Goal: Information Seeking & Learning: Learn about a topic

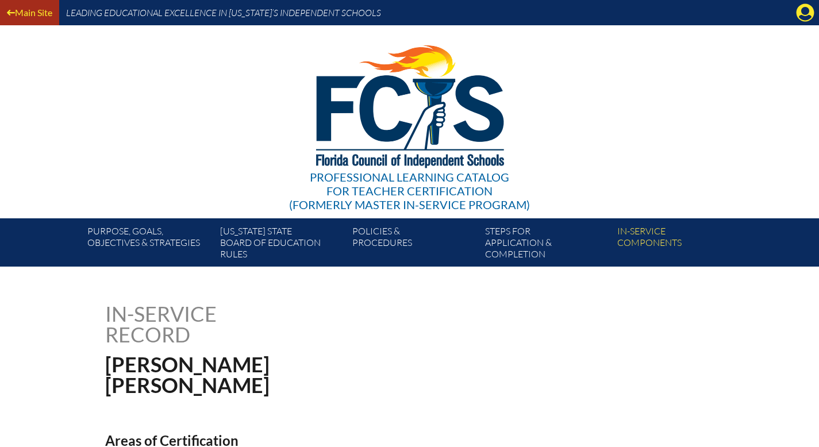
click at [28, 11] on link "Main Site" at bounding box center [29, 13] width 55 height 16
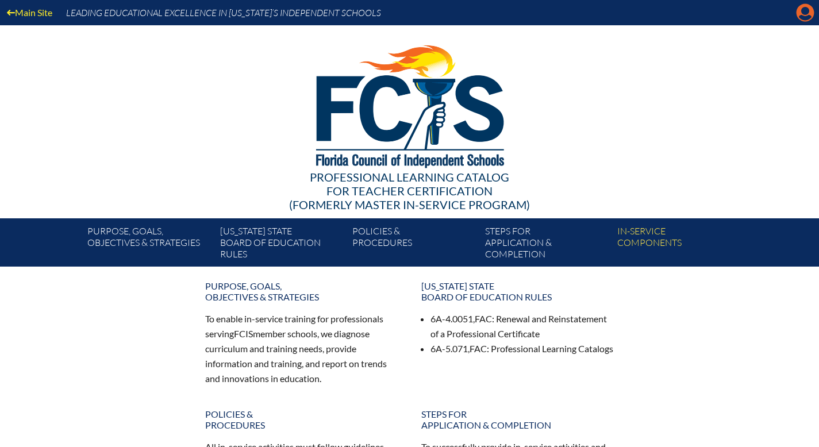
click at [805, 17] on icon "Manage account" at bounding box center [805, 12] width 18 height 18
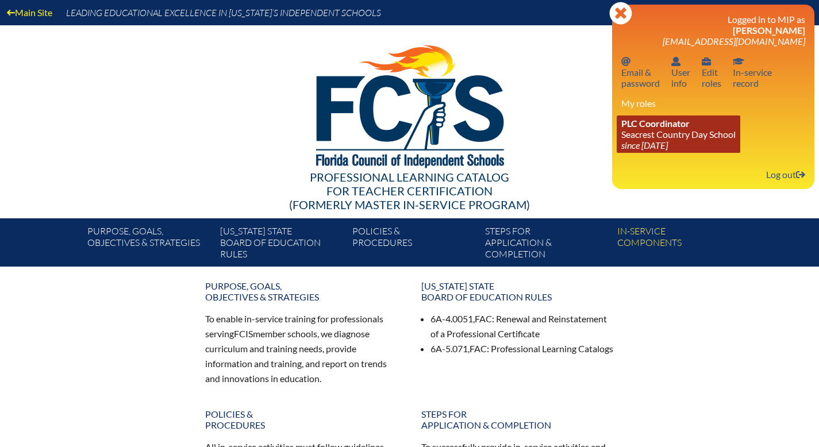
click at [664, 137] on link "PLC Coordinator Seacrest Country Day School since 2024 Jun 8" at bounding box center [679, 133] width 124 height 37
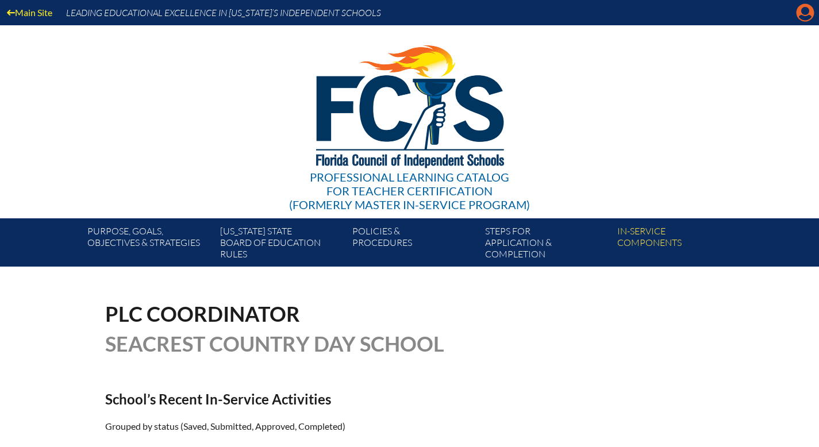
click at [807, 11] on icon "Manage account" at bounding box center [805, 12] width 18 height 18
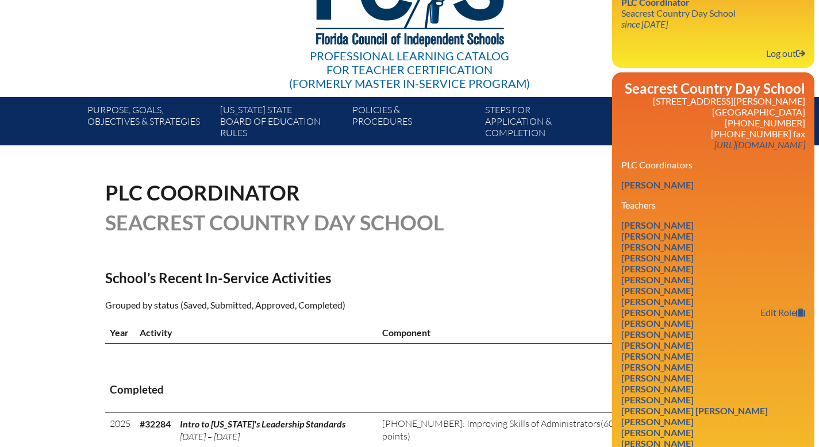
scroll to position [146, 0]
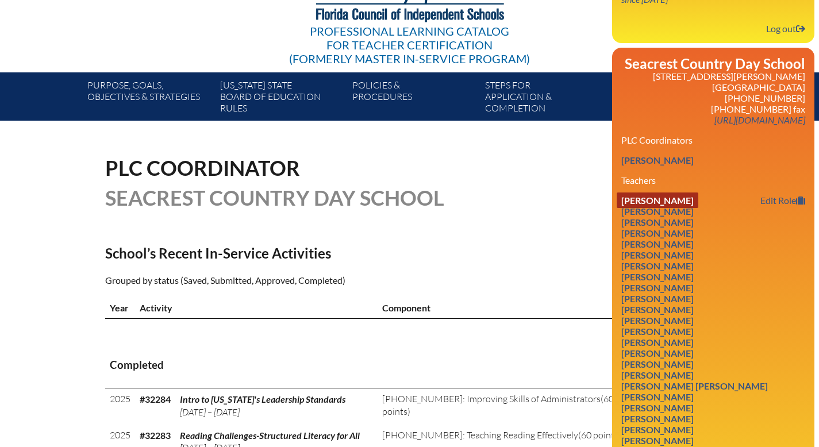
click at [659, 206] on link "[PERSON_NAME]" at bounding box center [658, 200] width 82 height 16
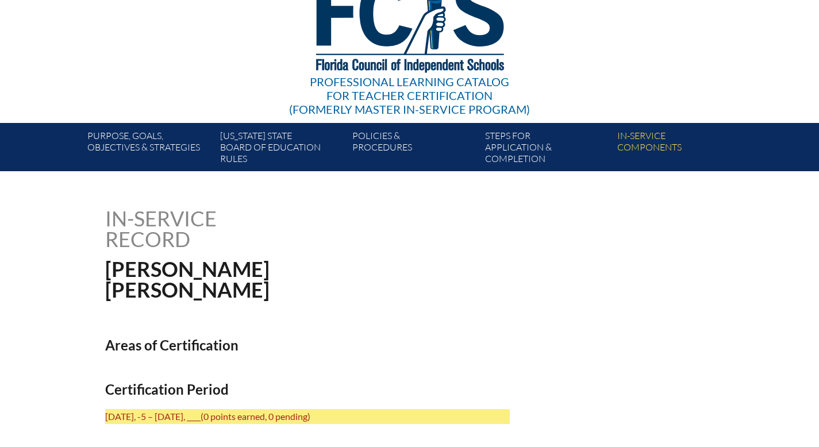
scroll to position [76, 0]
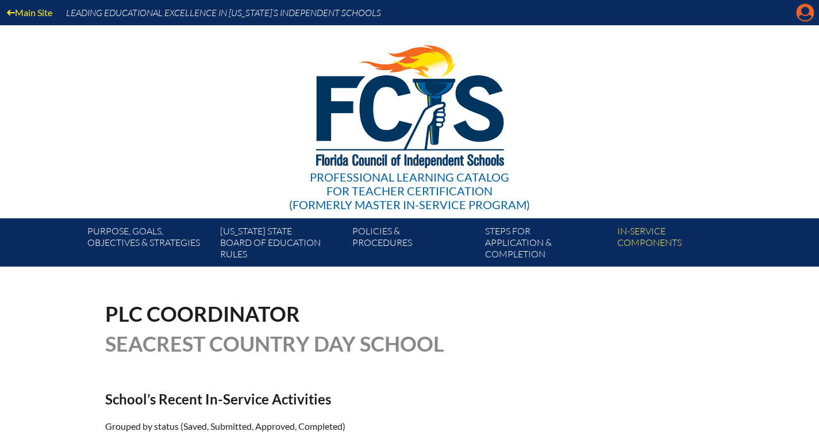
click at [806, 15] on icon at bounding box center [805, 13] width 18 height 18
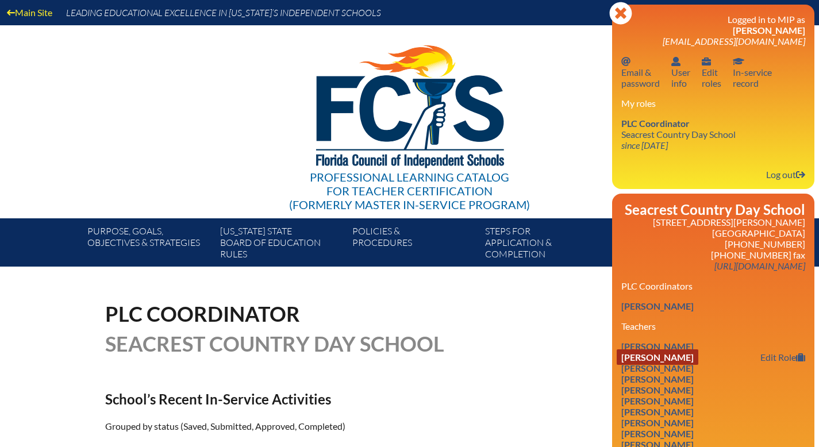
click at [643, 363] on link "[PERSON_NAME]" at bounding box center [658, 357] width 82 height 16
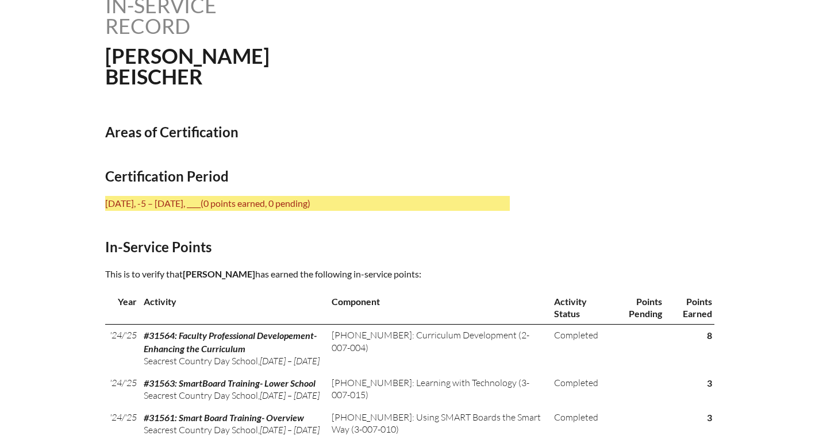
scroll to position [200, 0]
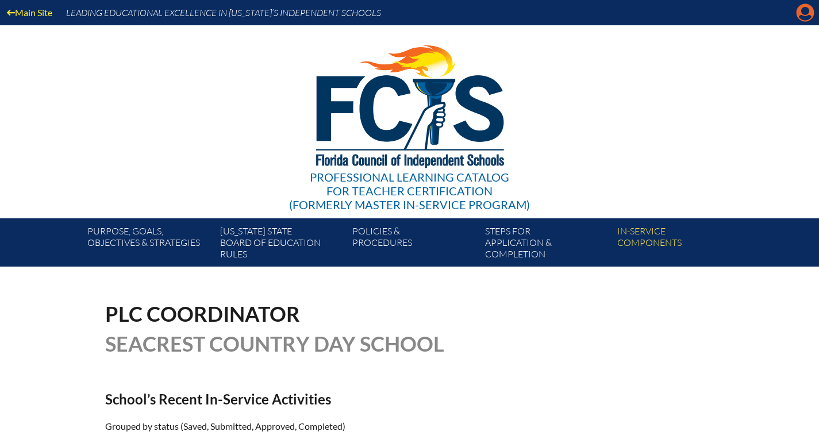
click at [803, 17] on icon "Manage account" at bounding box center [805, 12] width 18 height 18
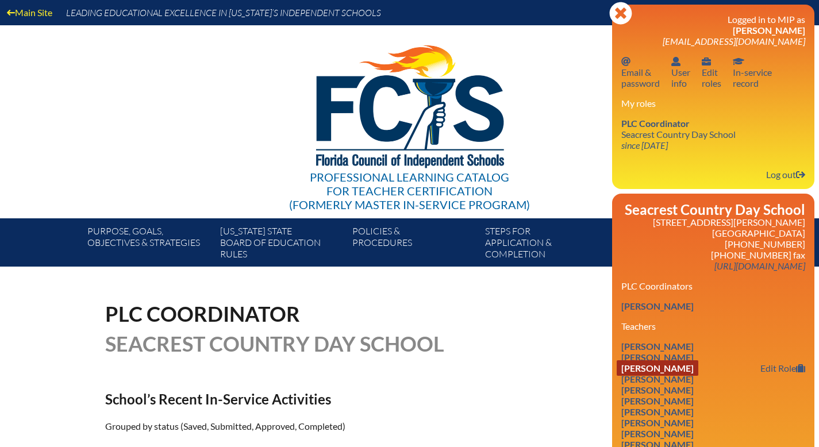
click at [667, 374] on link "Joseph Bord" at bounding box center [658, 368] width 82 height 16
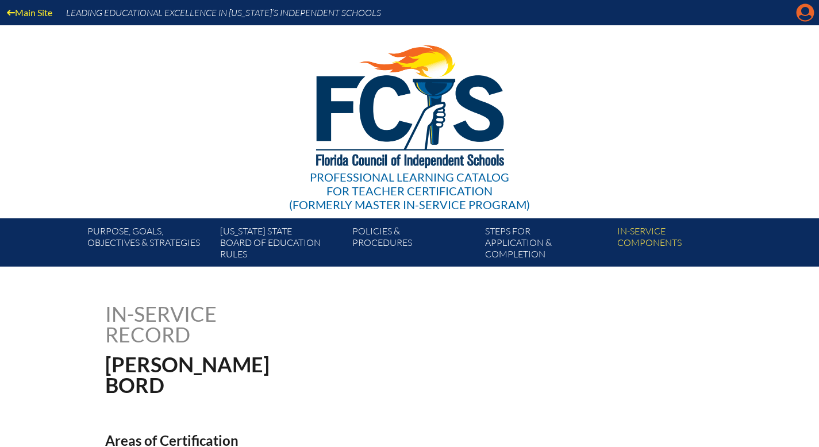
click at [802, 11] on icon "Manage account" at bounding box center [805, 12] width 18 height 18
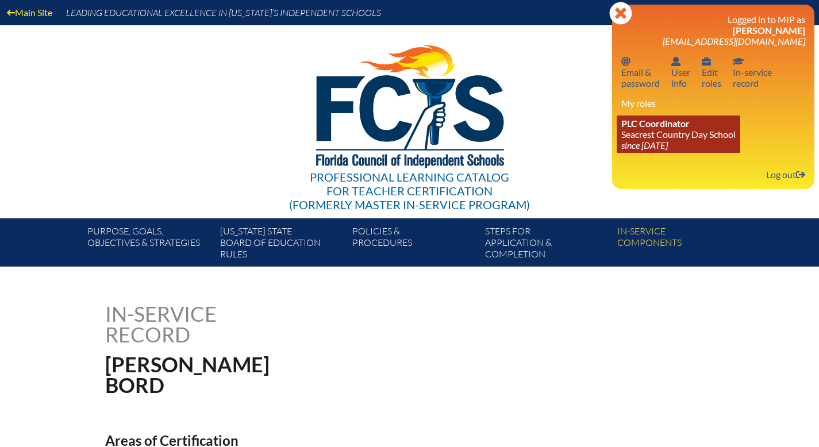
click at [683, 134] on link "PLC Coordinator [GEOGRAPHIC_DATA] since [DATE]" at bounding box center [679, 133] width 124 height 37
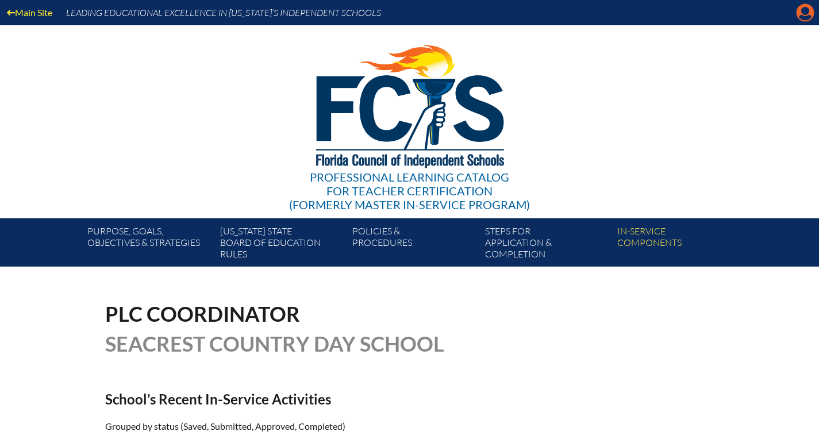
click at [804, 14] on icon "Manage account" at bounding box center [805, 12] width 18 height 18
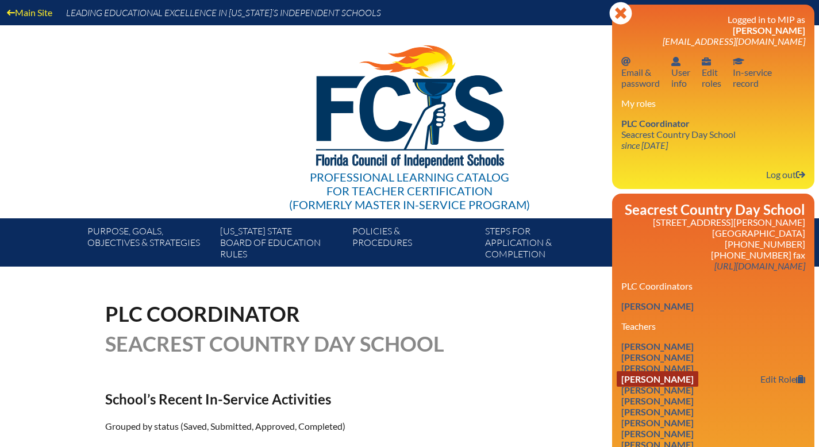
click at [638, 383] on link "[PERSON_NAME]" at bounding box center [658, 379] width 82 height 16
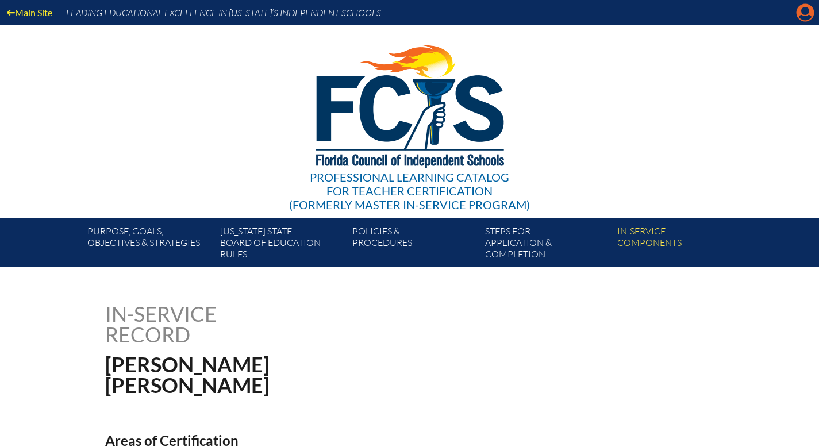
click at [808, 15] on icon "Manage account" at bounding box center [805, 12] width 18 height 18
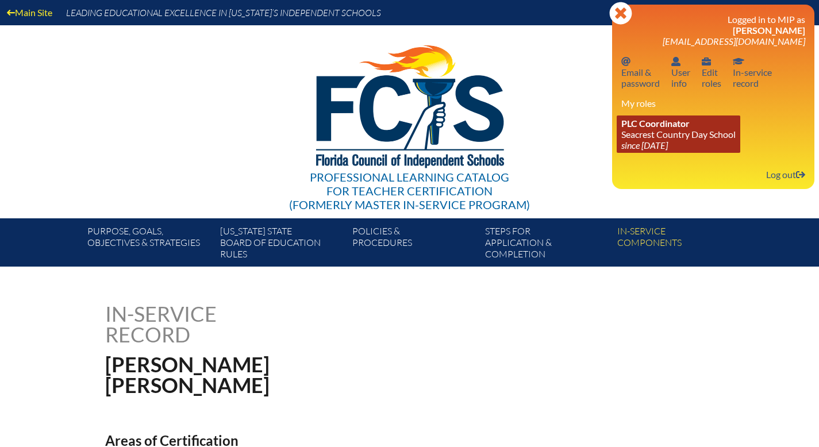
click at [659, 137] on link "PLC Coordinator Seacrest Country Day School since 2024 Jun 8" at bounding box center [679, 133] width 124 height 37
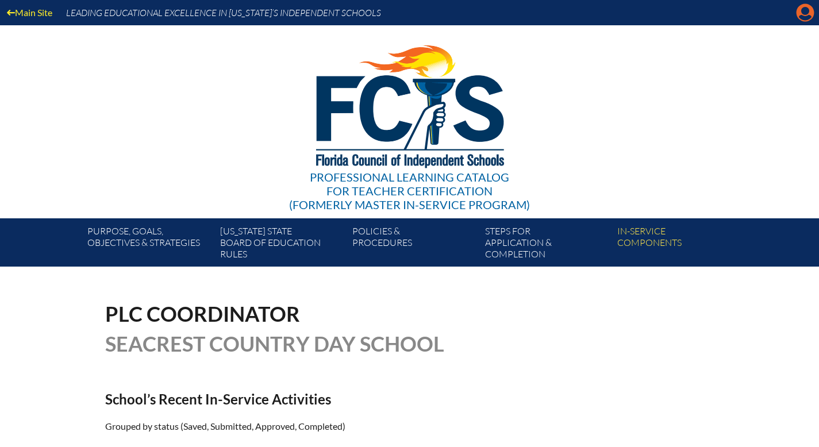
click at [808, 11] on icon "Manage account" at bounding box center [805, 12] width 18 height 18
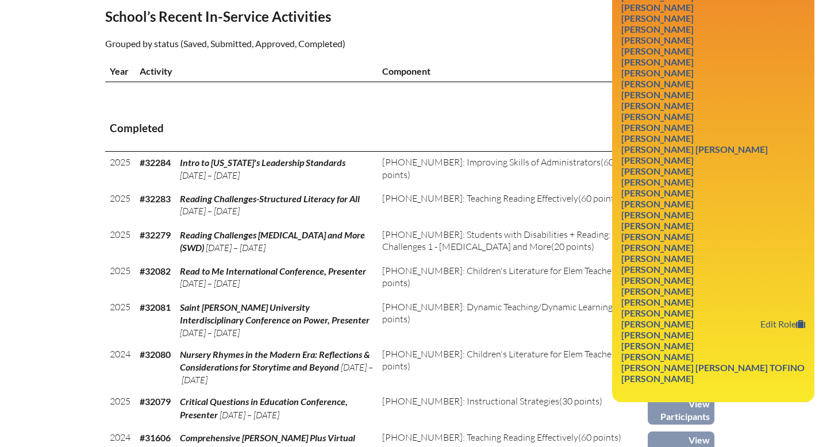
scroll to position [383, 0]
click at [673, 244] on link "Mario Mendoza" at bounding box center [658, 236] width 82 height 16
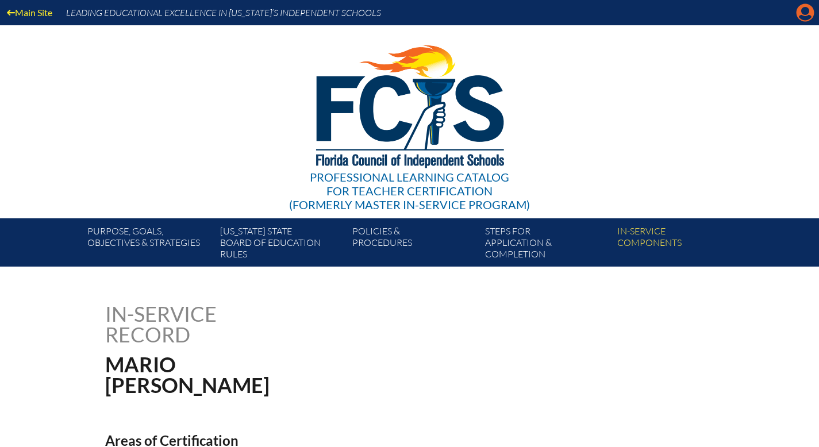
click at [807, 11] on icon "Manage account" at bounding box center [805, 12] width 18 height 18
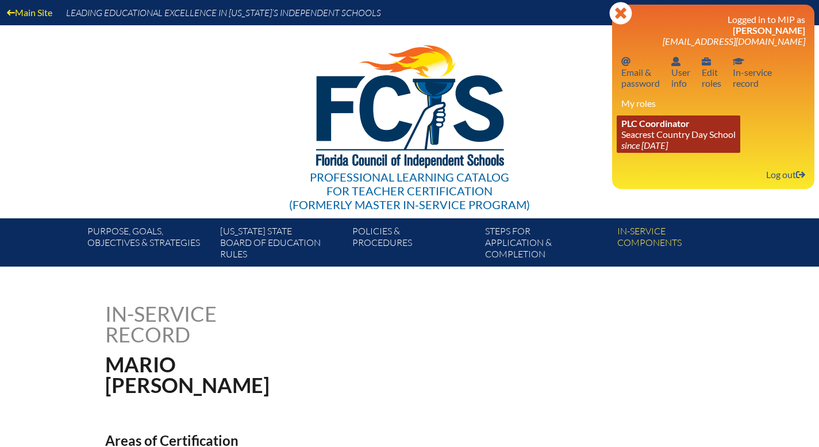
click at [664, 128] on span "PLC Coordinator" at bounding box center [655, 123] width 68 height 11
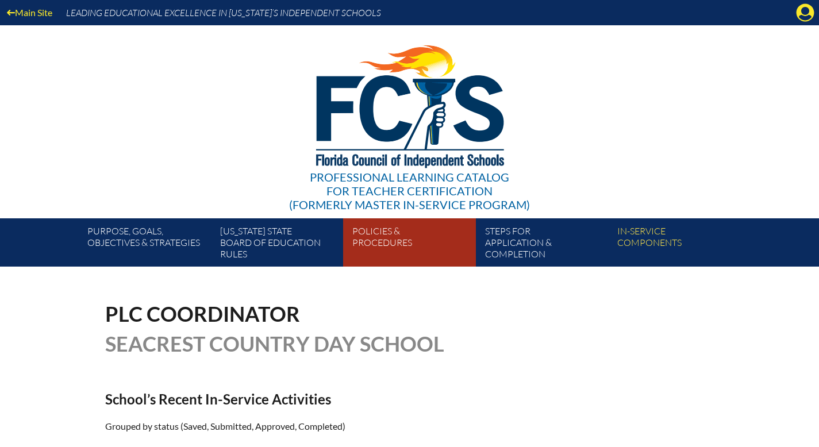
click at [382, 242] on link "Policies & Procedures" at bounding box center [414, 245] width 132 height 44
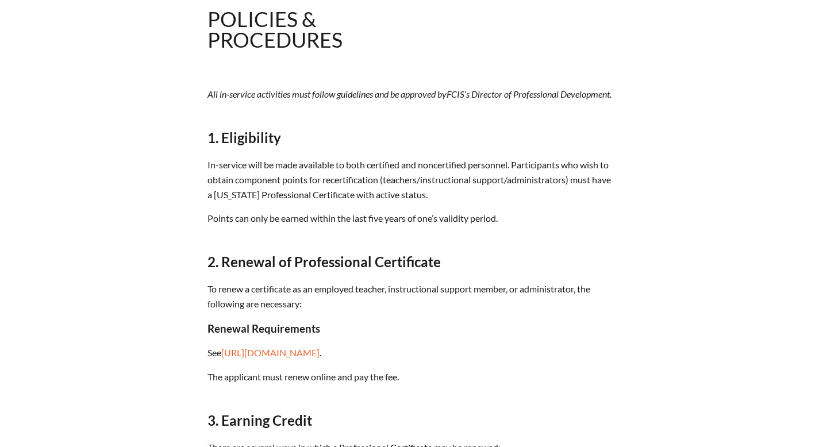
scroll to position [107, 0]
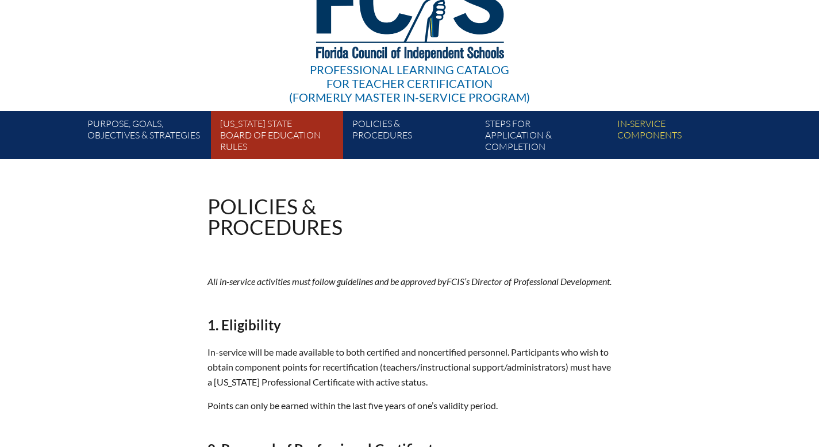
click at [280, 142] on link "Florida State Board of Education rules" at bounding box center [281, 137] width 132 height 44
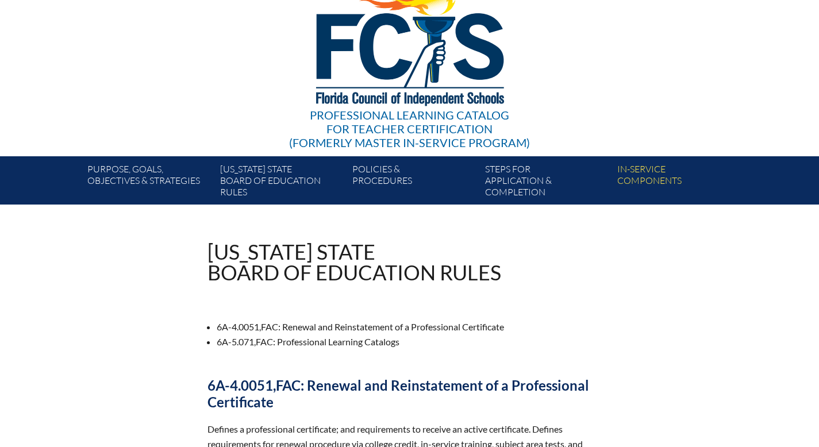
scroll to position [40, 0]
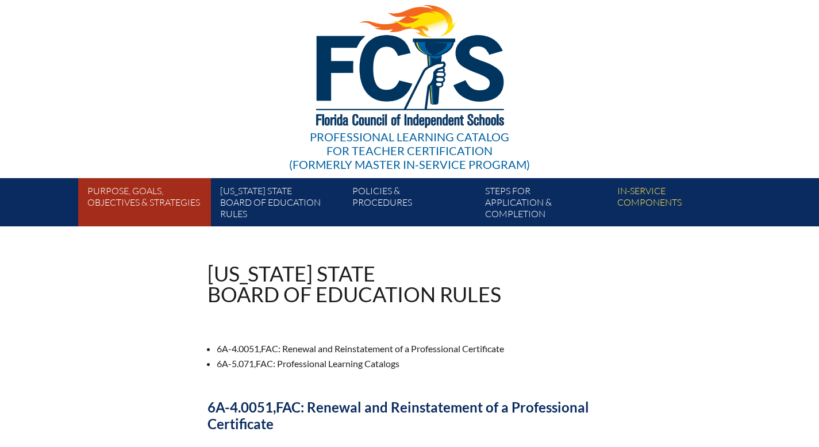
click at [114, 192] on link "Purpose, goals, objectives & strategies" at bounding box center [149, 205] width 132 height 44
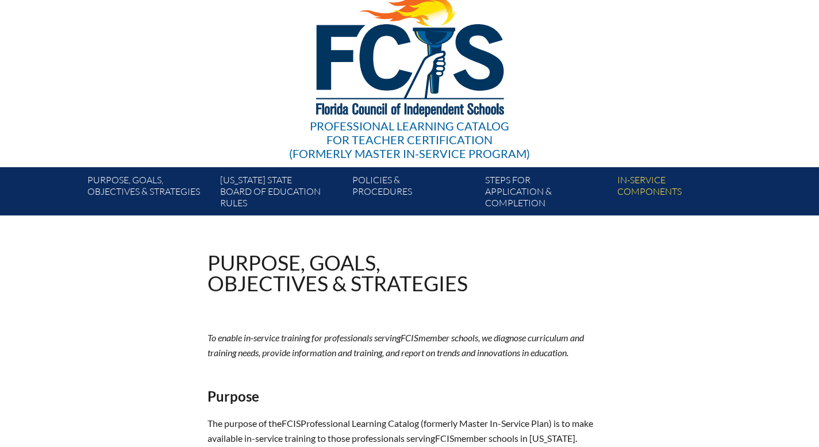
scroll to position [28, 0]
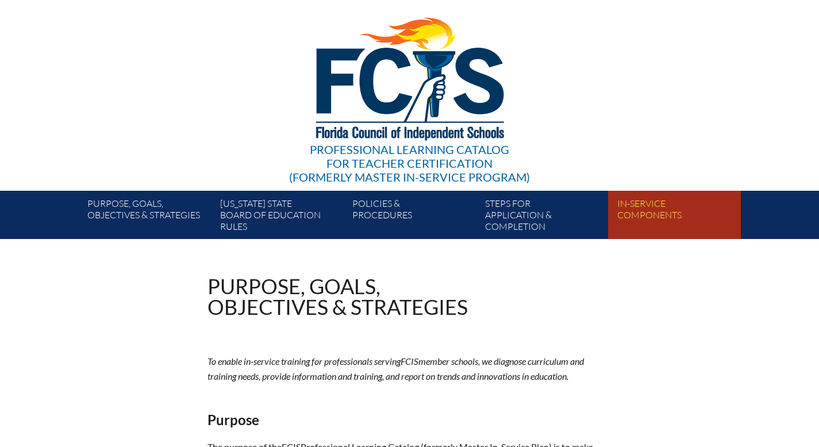
click at [644, 220] on link "In-service components" at bounding box center [679, 217] width 132 height 44
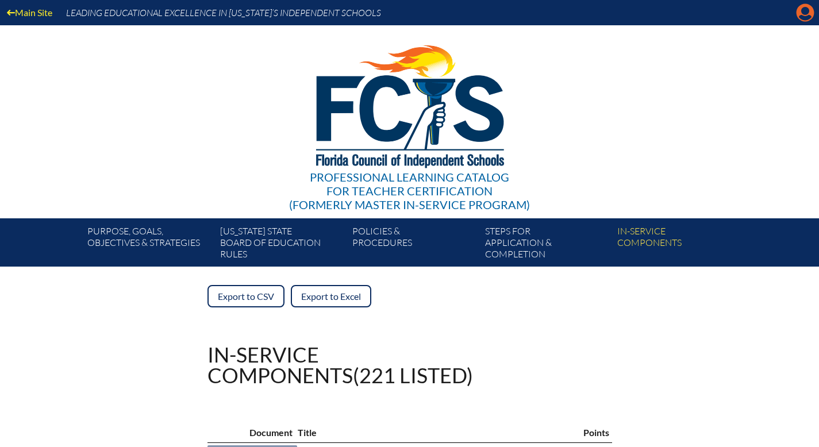
click at [803, 10] on icon "Manage account" at bounding box center [805, 12] width 18 height 18
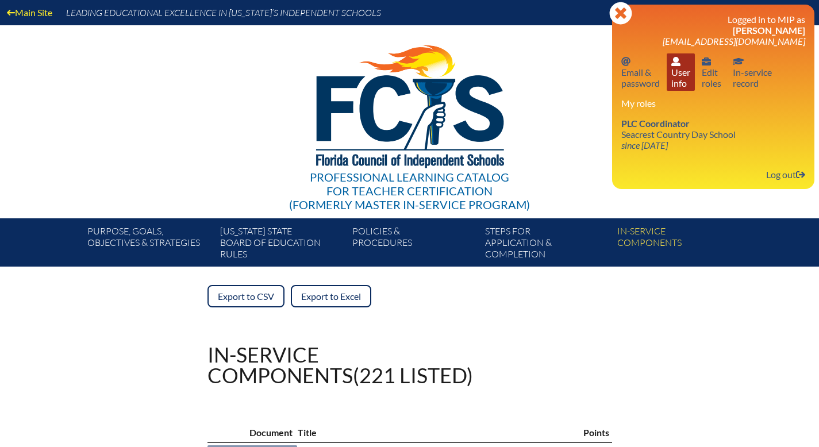
click at [685, 72] on link "User info User info" at bounding box center [681, 71] width 28 height 37
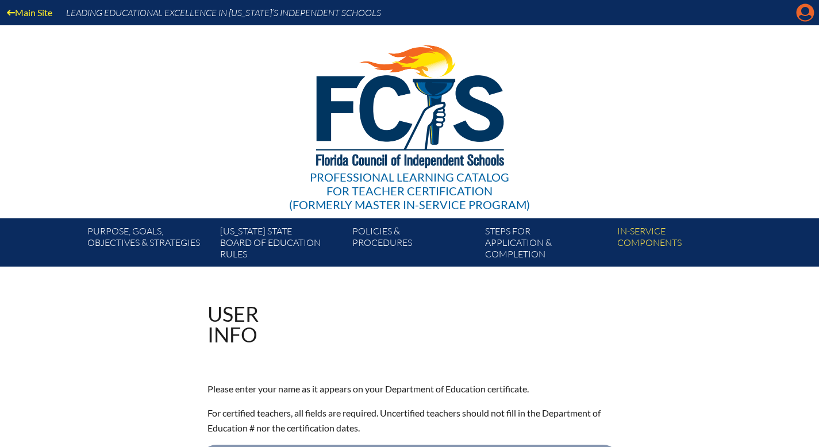
click at [807, 11] on icon "Manage account" at bounding box center [805, 12] width 18 height 18
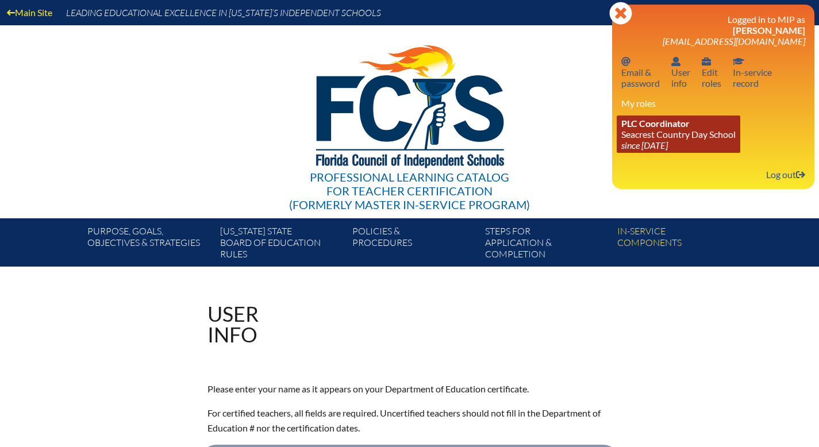
click at [664, 138] on link "PLC Coordinator Seacrest Country Day School since 2024 Jun 8" at bounding box center [679, 133] width 124 height 37
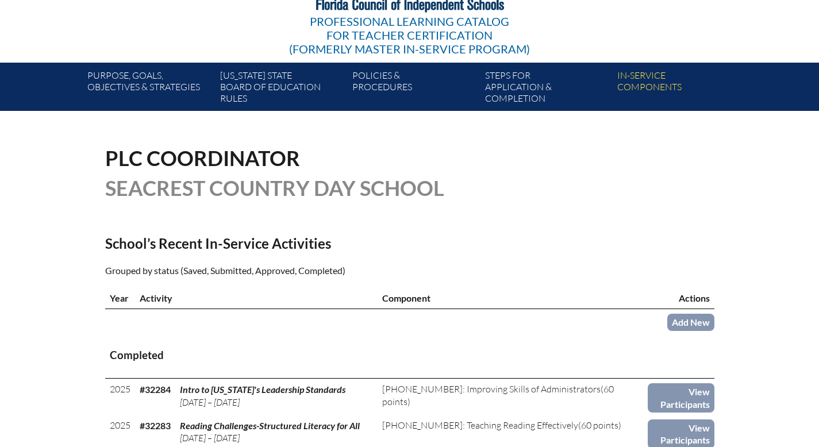
scroll to position [155, 0]
